Goal: Task Accomplishment & Management: Complete application form

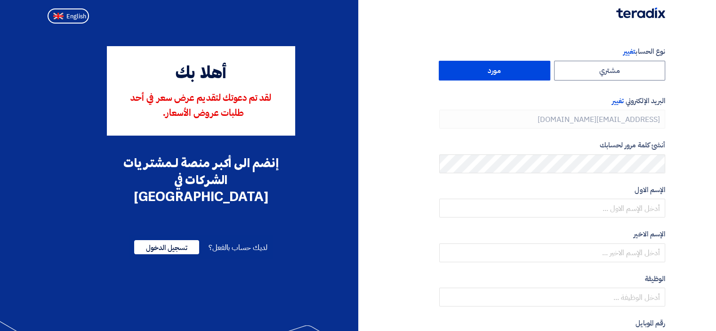
type input "+966 504452976"
click at [528, 70] on label "مورد" at bounding box center [495, 71] width 112 height 20
click at [528, 70] on input "مورد" at bounding box center [494, 70] width 111 height 19
click at [495, 70] on label "مورد" at bounding box center [495, 71] width 112 height 20
click at [495, 70] on input "مورد" at bounding box center [494, 70] width 111 height 19
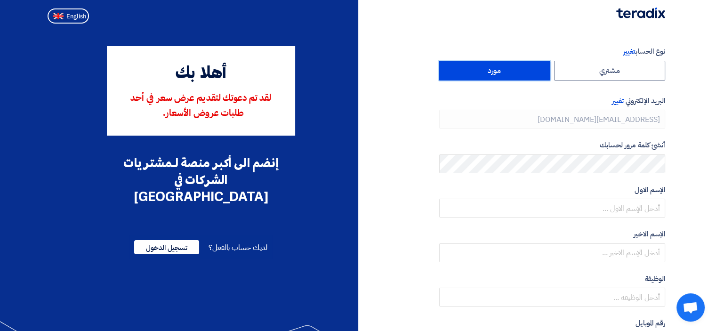
click at [495, 70] on label "مورد" at bounding box center [495, 71] width 112 height 20
click at [495, 70] on input "مورد" at bounding box center [494, 70] width 111 height 19
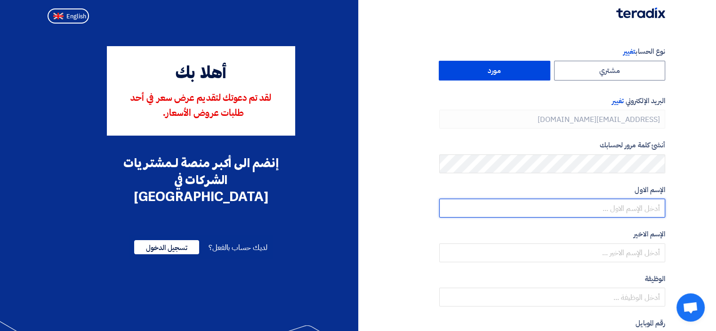
click at [578, 210] on input "text" at bounding box center [552, 208] width 226 height 19
type input "Emad"
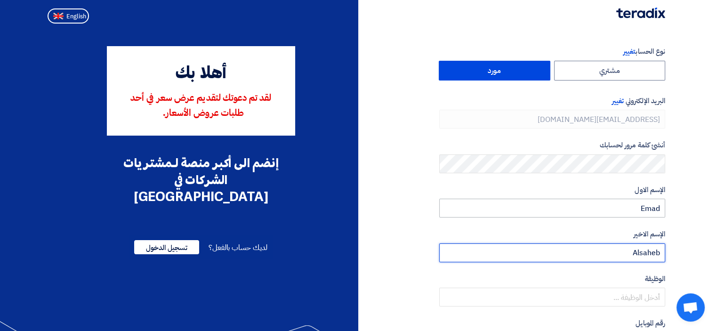
type input "Alsaheb"
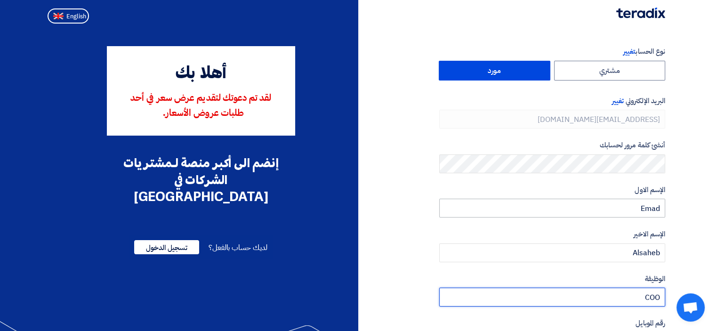
type input "COO"
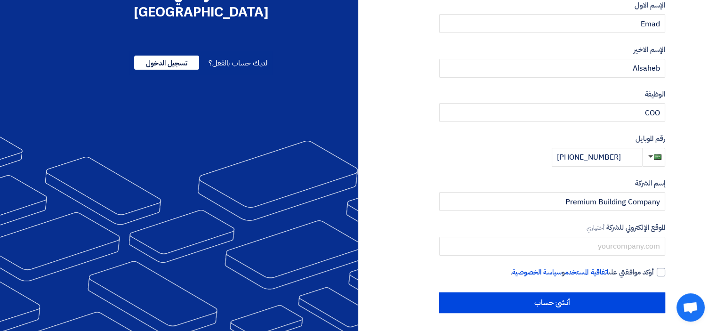
scroll to position [185, 0]
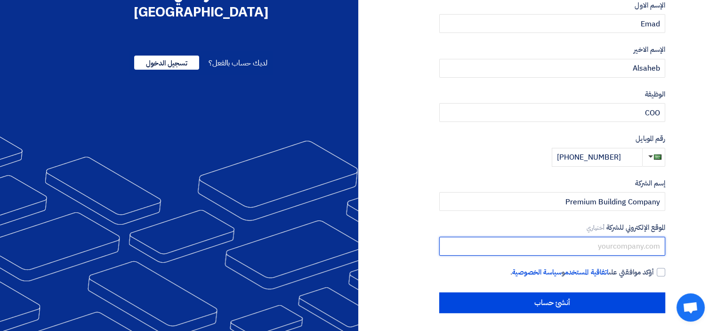
click at [566, 244] on input "text" at bounding box center [552, 246] width 226 height 19
paste input "https://pbct.com.sa/"
type input "https://pbct.com.sa/"
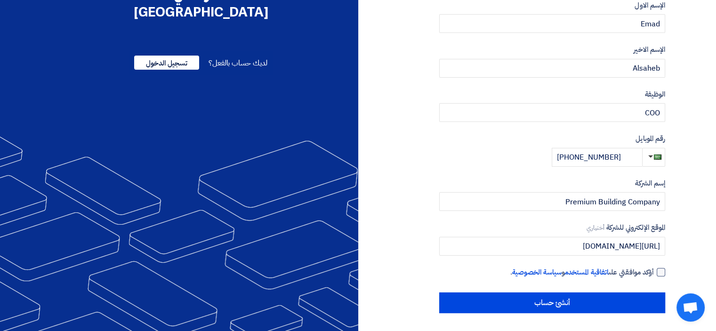
click at [663, 275] on div at bounding box center [661, 272] width 8 height 8
click at [654, 275] on input "أؤكد موافقتي على اتفاقية المستخدم و سياسة الخصوصية ." at bounding box center [541, 276] width 226 height 19
click at [661, 275] on div at bounding box center [661, 272] width 8 height 8
click at [654, 275] on input "أؤكد موافقتي على اتفاقية المستخدم و سياسة الخصوصية ." at bounding box center [541, 276] width 226 height 19
click at [664, 275] on label "أؤكد موافقتي على اتفاقية المستخدم و سياسة الخصوصية ." at bounding box center [552, 272] width 226 height 11
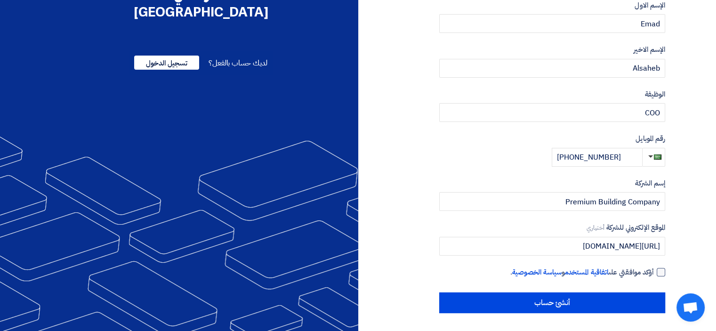
click at [654, 275] on input "أؤكد موافقتي على اتفاقية المستخدم و سياسة الخصوصية ." at bounding box center [541, 276] width 226 height 19
checkbox input "true"
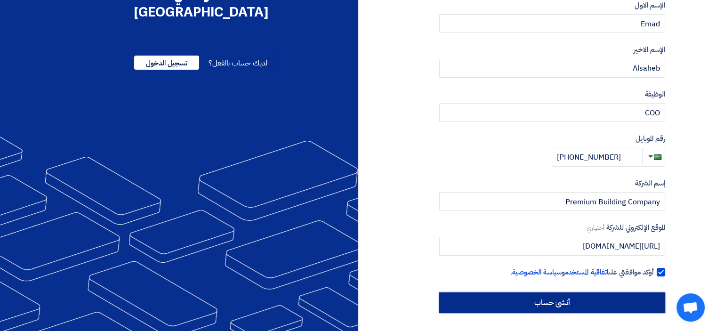
click at [514, 308] on input "أنشئ حساب" at bounding box center [552, 302] width 226 height 21
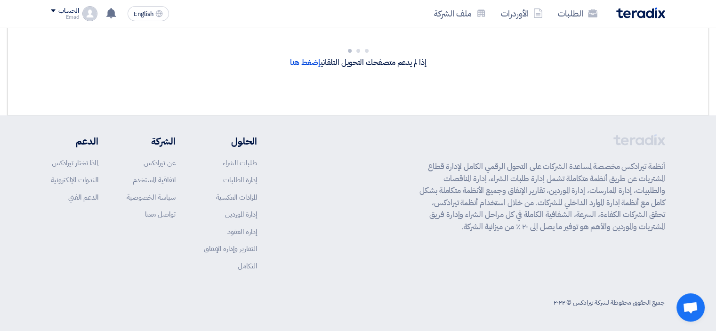
scroll to position [0, 0]
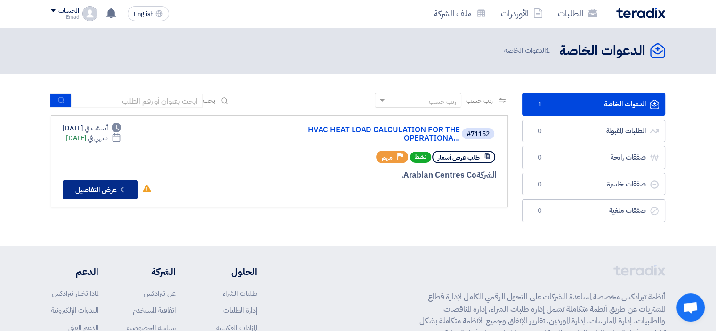
click at [112, 194] on button "Check details عرض التفاصيل" at bounding box center [100, 189] width 75 height 19
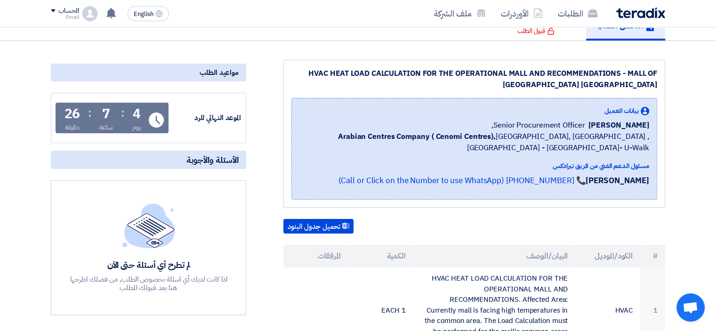
scroll to position [98, 0]
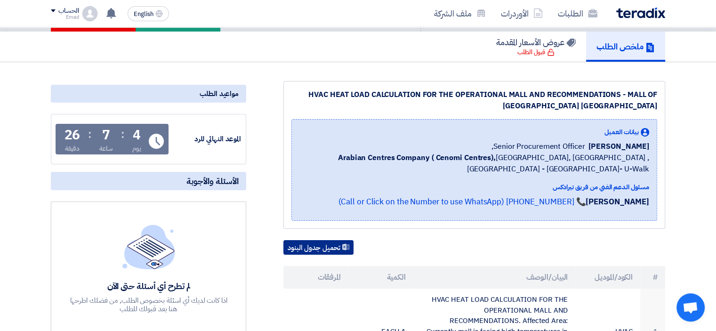
click at [308, 240] on button "تحميل جدول البنود" at bounding box center [318, 247] width 70 height 15
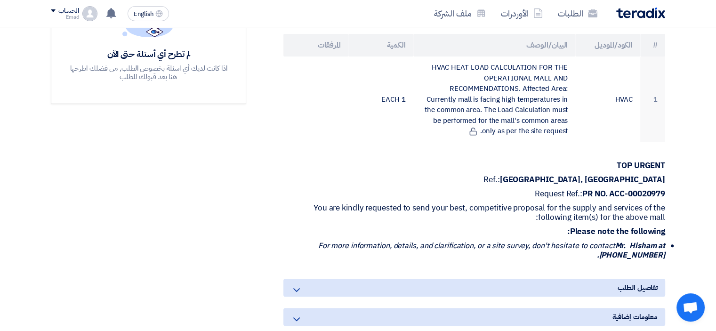
scroll to position [428, 0]
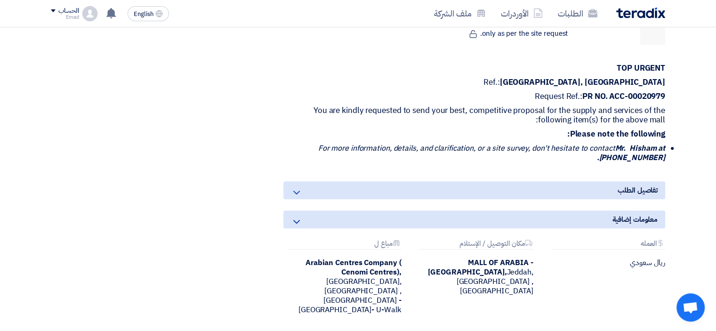
click at [293, 187] on icon at bounding box center [296, 192] width 11 height 11
click at [297, 191] on use at bounding box center [296, 193] width 7 height 4
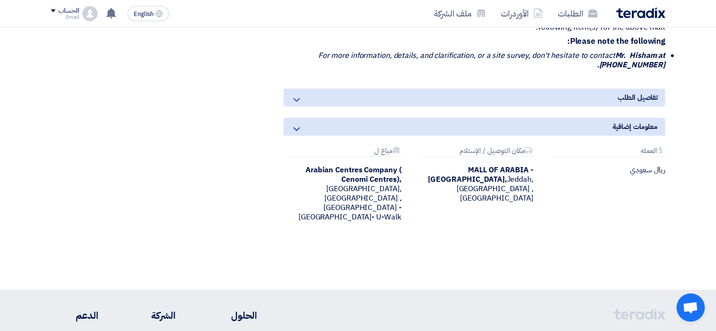
scroll to position [522, 0]
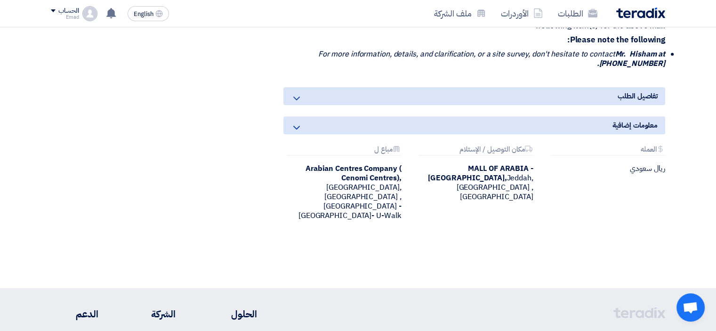
click at [299, 122] on icon at bounding box center [296, 127] width 11 height 11
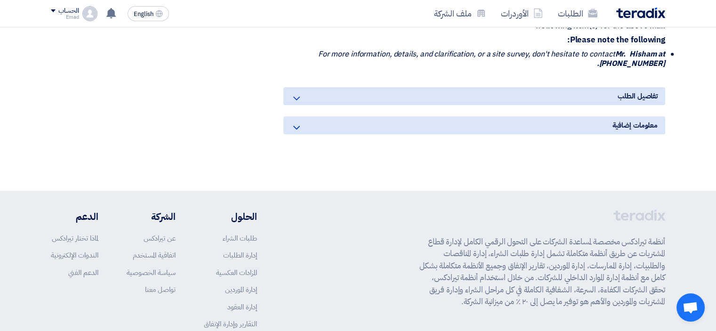
click at [297, 126] on use at bounding box center [296, 128] width 7 height 4
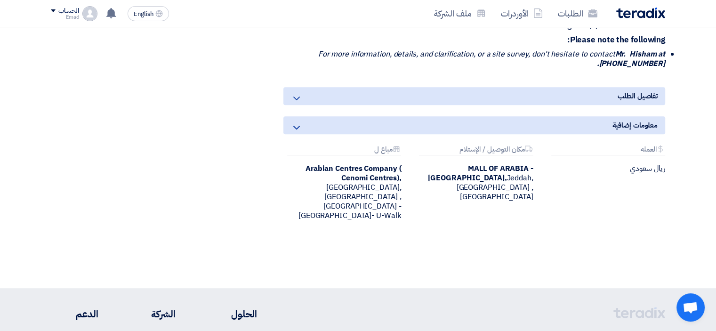
click at [297, 126] on use at bounding box center [296, 128] width 7 height 4
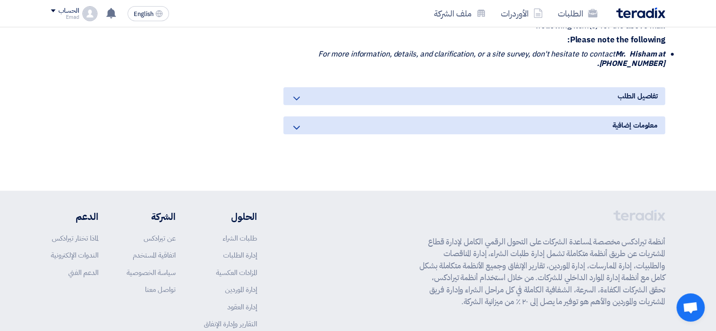
click at [292, 122] on icon at bounding box center [296, 127] width 11 height 11
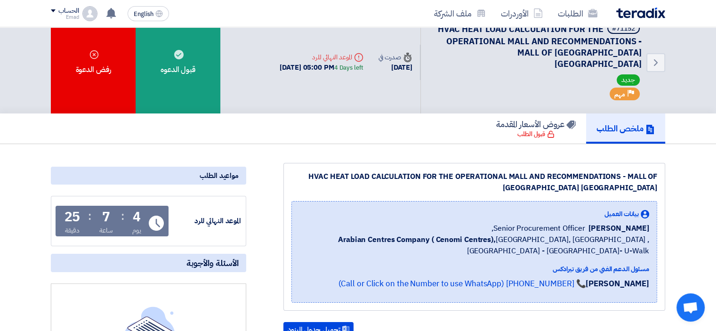
scroll to position [0, 0]
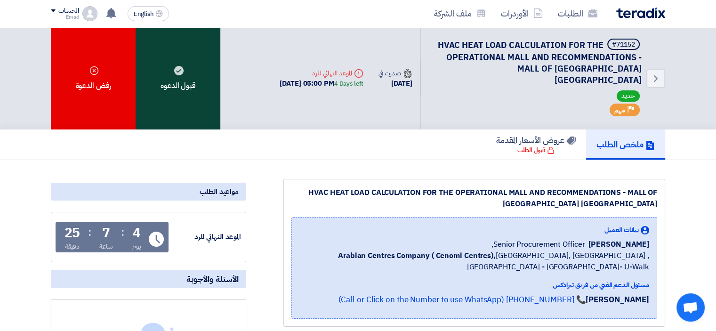
click at [198, 90] on div "قبول الدعوه" at bounding box center [178, 78] width 85 height 102
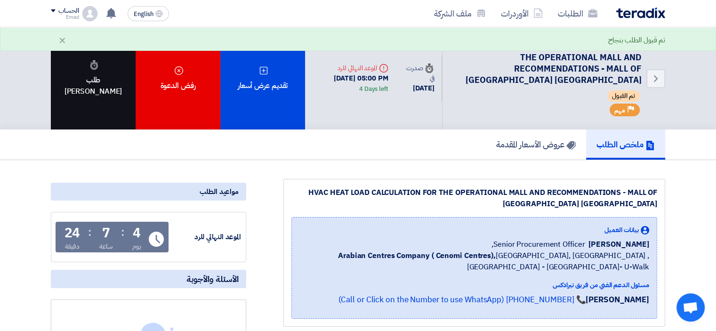
click at [99, 86] on div "طلب [PERSON_NAME]" at bounding box center [93, 78] width 85 height 102
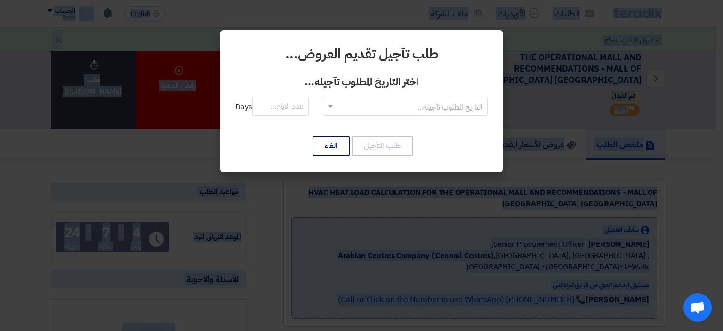
click at [323, 107] on span at bounding box center [329, 106] width 12 height 11
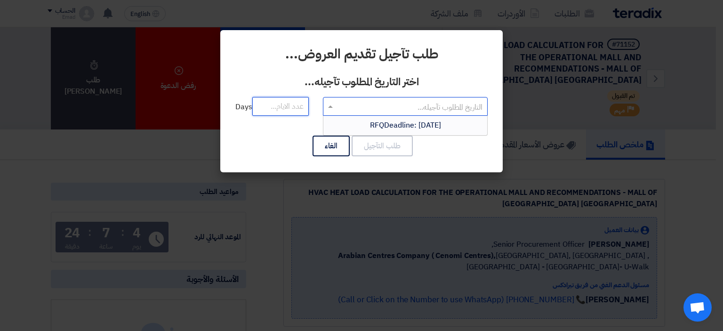
click at [267, 109] on input "number" at bounding box center [280, 106] width 57 height 19
click at [339, 101] on input "text" at bounding box center [411, 107] width 146 height 16
click at [380, 127] on span "RFQDeadline: Sun Aug 31 2025" at bounding box center [405, 125] width 71 height 11
click at [282, 99] on input "number" at bounding box center [280, 106] width 57 height 19
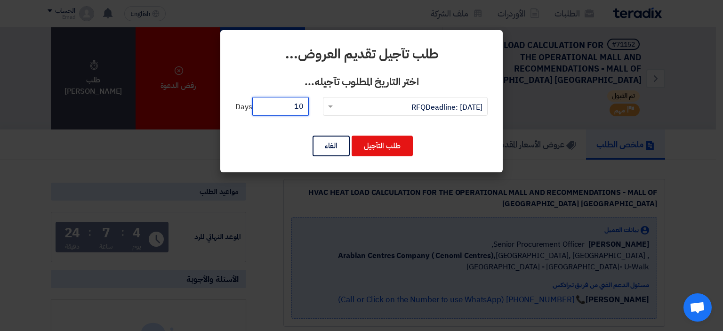
type input "1"
click at [283, 110] on input "number" at bounding box center [280, 106] width 57 height 19
type input "11"
click at [382, 151] on button "طلب التآجيل" at bounding box center [382, 146] width 61 height 21
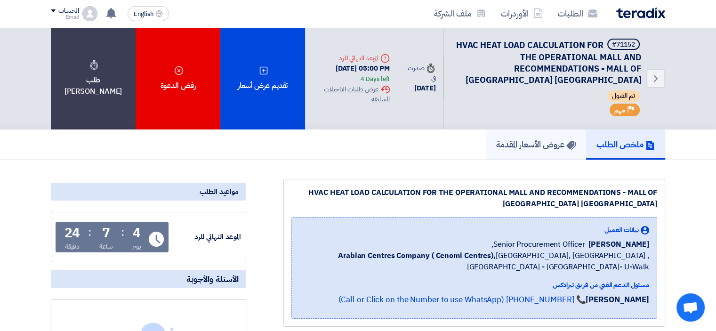
click at [545, 147] on h5 "عروض الأسعار المقدمة" at bounding box center [536, 144] width 80 height 11
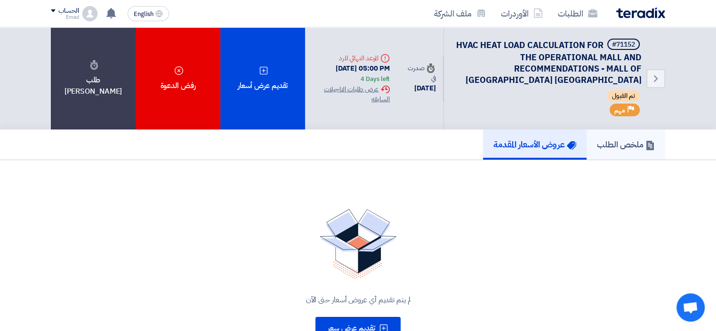
click at [625, 139] on h5 "ملخص الطلب" at bounding box center [626, 144] width 58 height 11
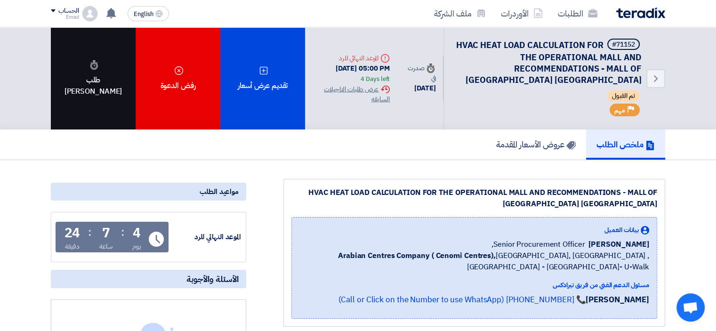
click at [79, 103] on div "طلب [PERSON_NAME]" at bounding box center [93, 78] width 85 height 102
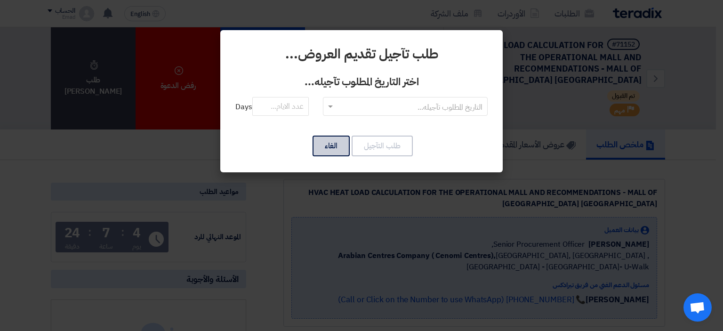
click at [341, 152] on button "الغاء" at bounding box center [331, 146] width 37 height 21
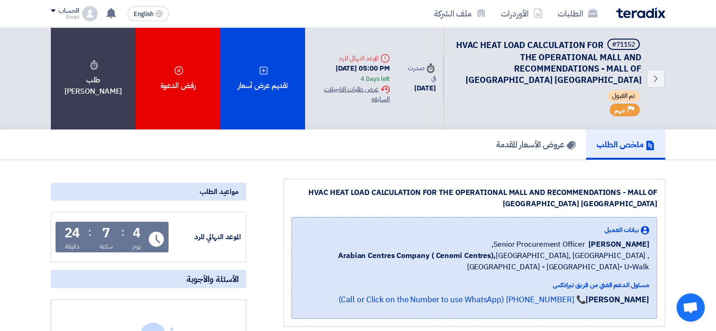
click at [374, 93] on div "Extension History عرض طلبات التاجيلات السابقه" at bounding box center [351, 94] width 77 height 20
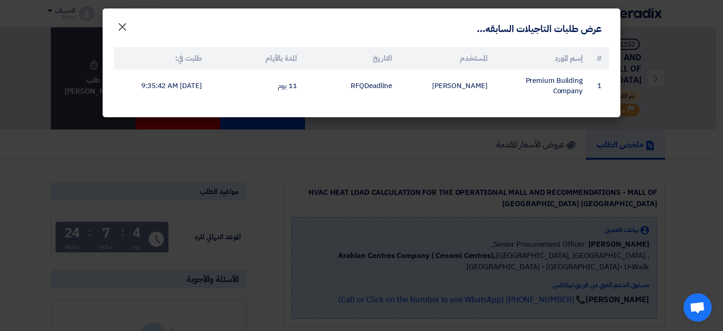
click at [126, 27] on span "×" at bounding box center [122, 26] width 11 height 28
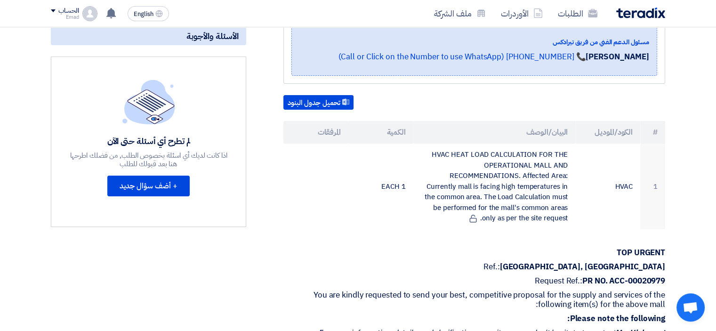
scroll to position [330, 0]
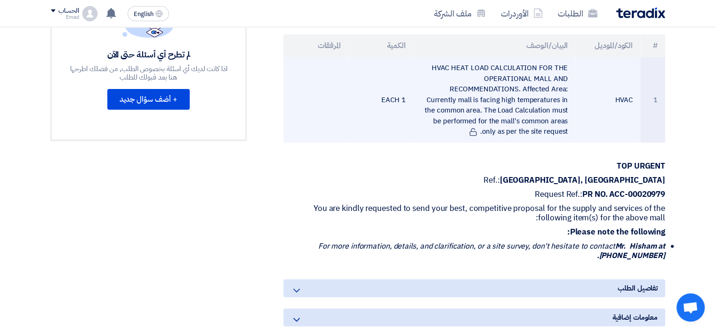
click at [487, 107] on td "HVAC HEAT LOAD CALCULATION FOR THE OPERATIONAL MALL AND RECOMMENDATIONS. Affect…" at bounding box center [494, 100] width 162 height 86
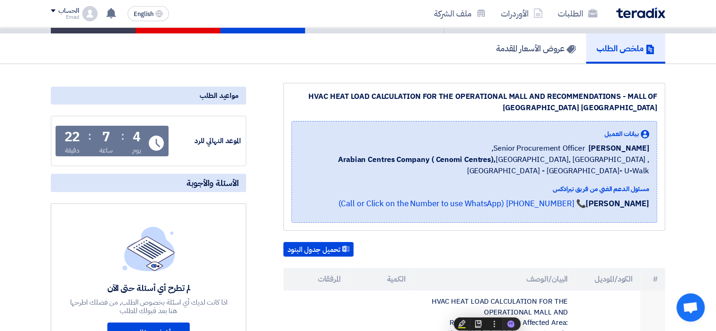
scroll to position [94, 0]
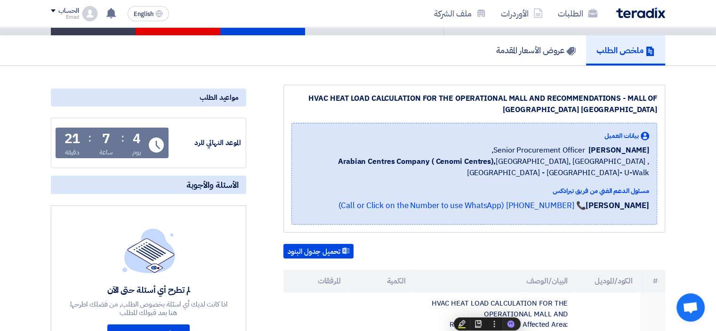
drag, startPoint x: 416, startPoint y: 2, endPoint x: 396, endPoint y: 115, distance: 114.8
click at [397, 115] on div "HVAC HEAT LOAD CALCULATION FOR THE OPERATIONAL MALL AND RECOMMENDATIONS - MALL …" at bounding box center [474, 159] width 382 height 148
click at [336, 251] on button "تحميل جدول البنود" at bounding box center [318, 251] width 70 height 15
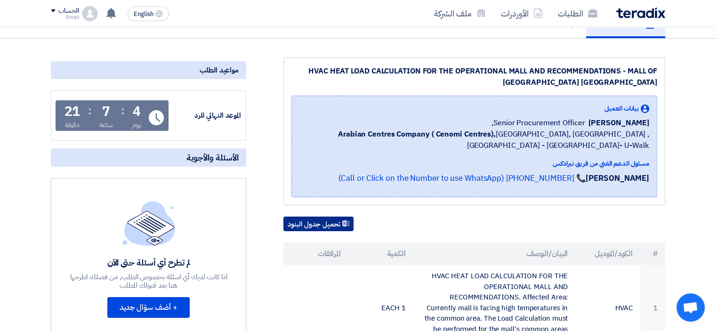
scroll to position [141, 0]
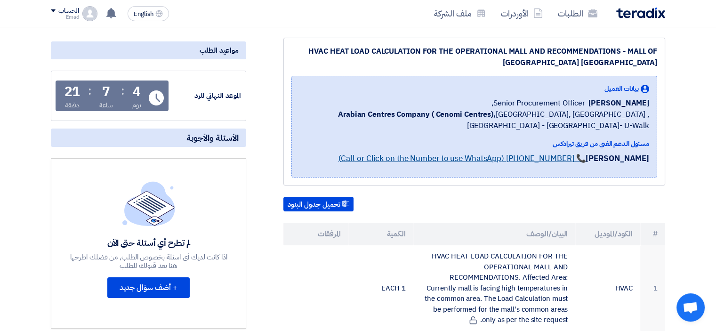
click at [480, 153] on link "📞 [PHONE_NUMBER] (Call or Click on the Number to use WhatsApp)" at bounding box center [462, 159] width 248 height 12
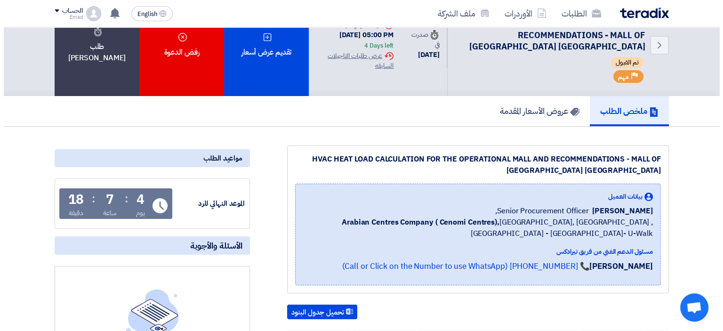
scroll to position [0, 0]
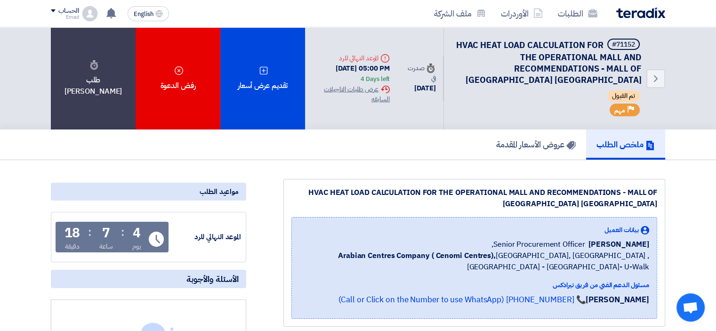
click at [647, 16] on img at bounding box center [640, 13] width 49 height 11
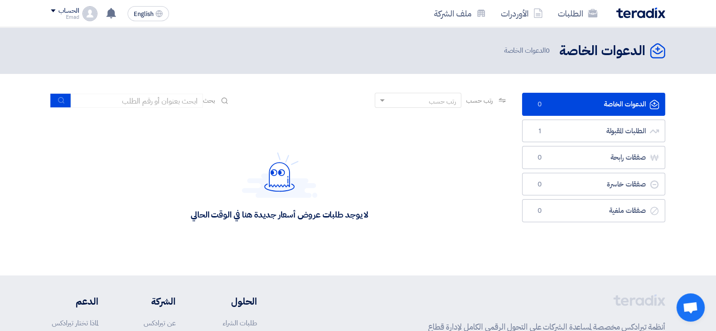
click at [62, 11] on div "الحساب" at bounding box center [68, 11] width 20 height 8
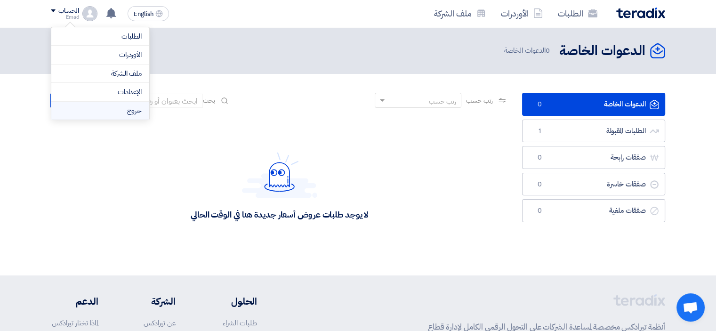
click at [105, 107] on li "خروج" at bounding box center [100, 111] width 98 height 18
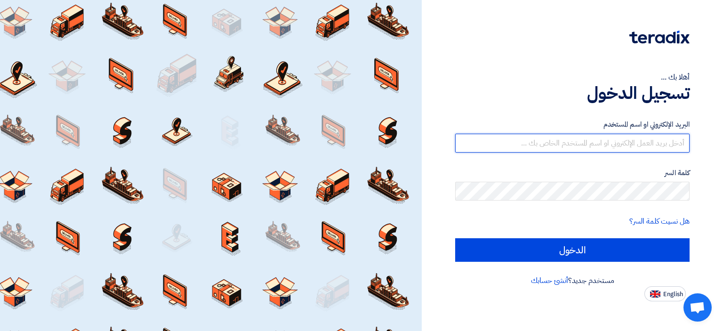
type input "[EMAIL_ADDRESS][DOMAIN_NAME]"
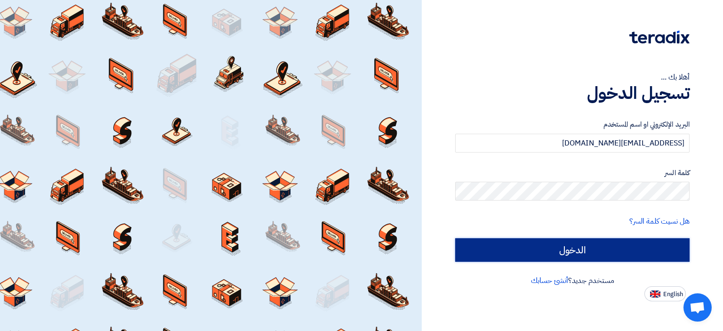
click at [560, 249] on input "الدخول" at bounding box center [572, 250] width 234 height 24
type input "Sign in"
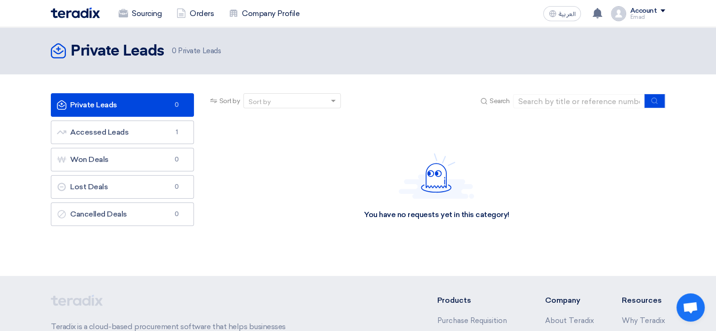
click at [636, 13] on div "Account" at bounding box center [643, 11] width 27 height 8
click at [646, 10] on div "Account" at bounding box center [643, 11] width 27 height 8
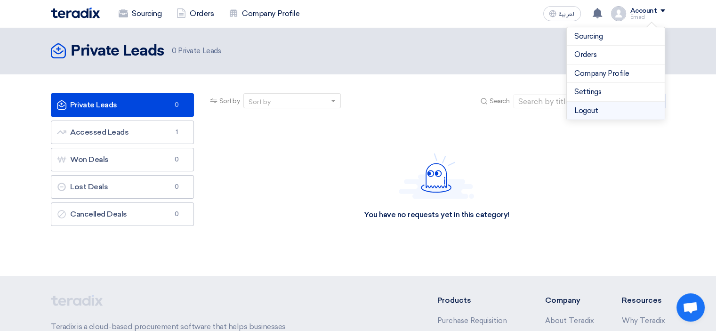
click at [606, 107] on li "Logout" at bounding box center [616, 111] width 98 height 18
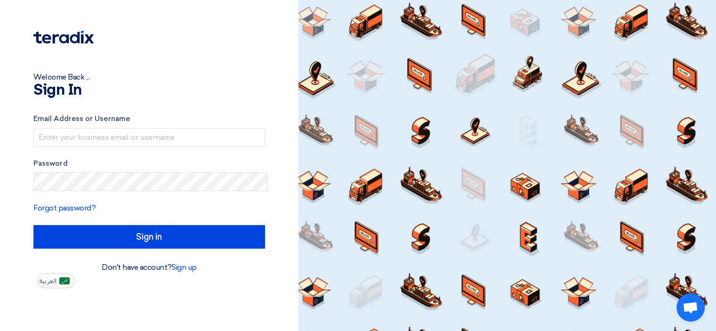
type input "[EMAIL_ADDRESS][DOMAIN_NAME]"
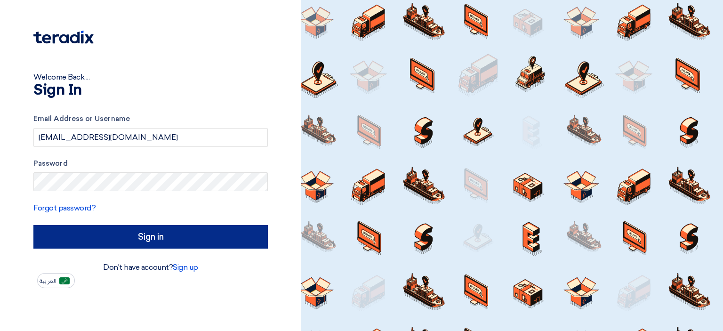
click at [143, 235] on input "Sign in" at bounding box center [150, 237] width 234 height 24
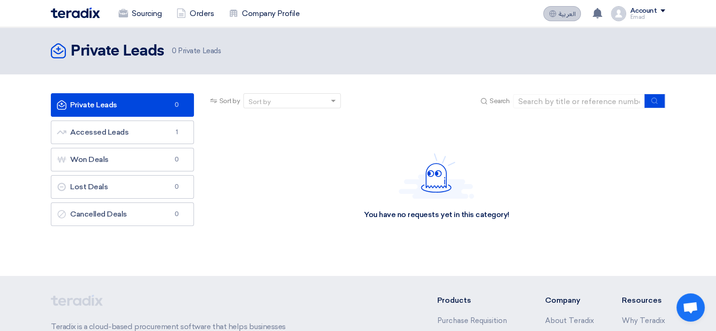
click at [569, 16] on span "العربية" at bounding box center [566, 14] width 17 height 7
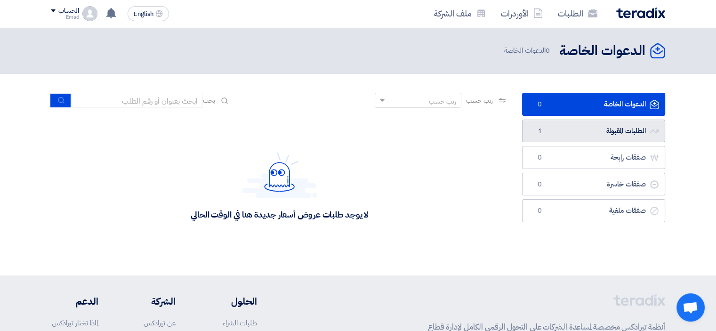
click at [565, 133] on link "الطلبات المقبولة الطلبات المقبولة 1" at bounding box center [593, 131] width 143 height 23
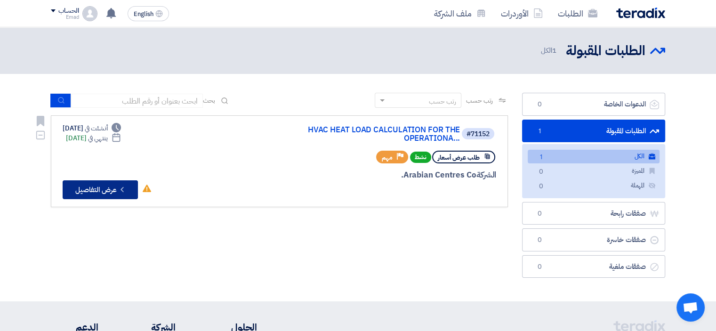
click at [115, 192] on button "Check details عرض التفاصيل" at bounding box center [100, 189] width 75 height 19
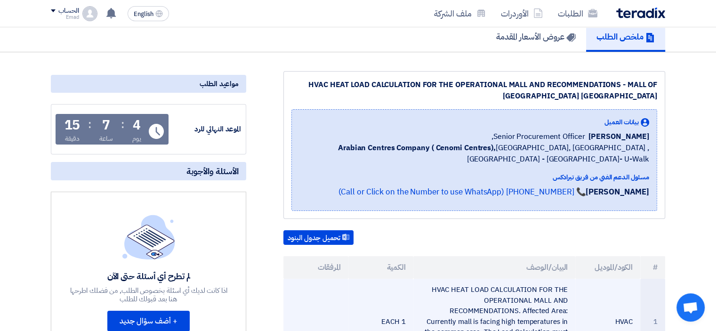
scroll to position [283, 0]
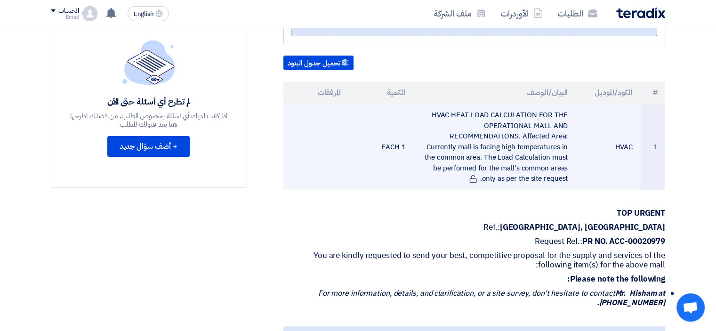
click at [484, 141] on td "HVAC HEAT LOAD CALCULATION FOR THE OPERATIONAL MALL AND RECOMMENDATIONS. Affect…" at bounding box center [494, 147] width 162 height 86
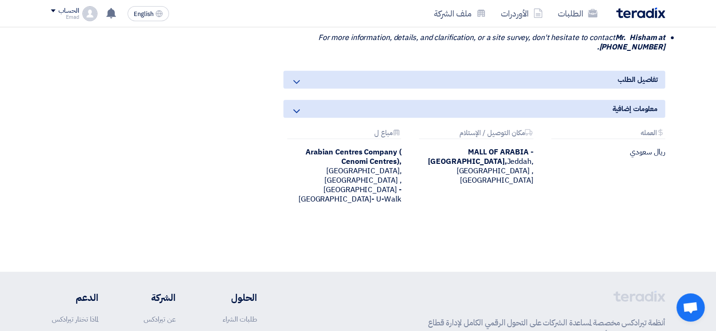
scroll to position [612, 0]
